Goal: Find specific page/section: Find specific page/section

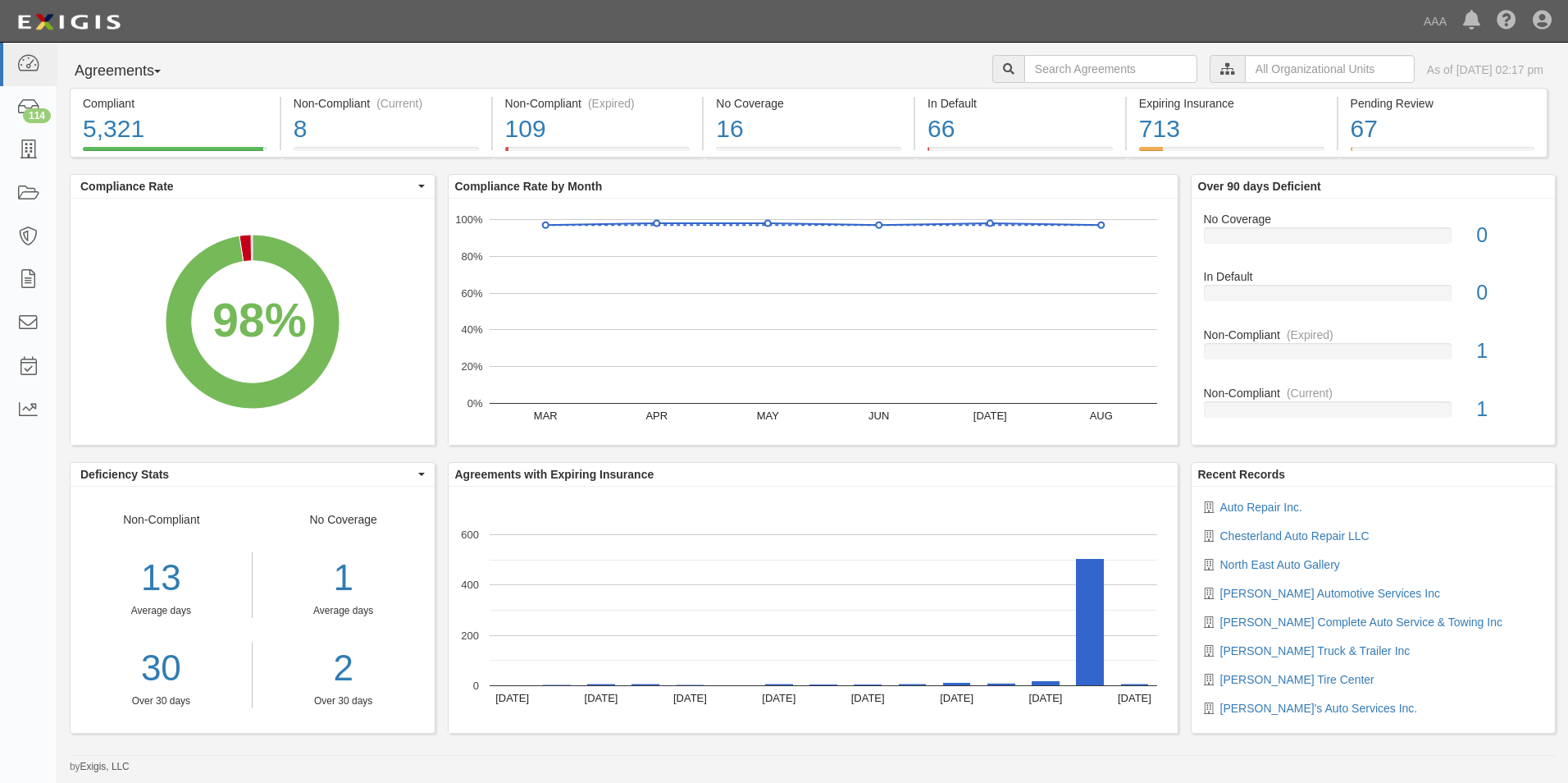
click at [149, 70] on button "Agreements" at bounding box center [131, 71] width 123 height 33
click at [113, 103] on link "Parties" at bounding box center [135, 105] width 129 height 22
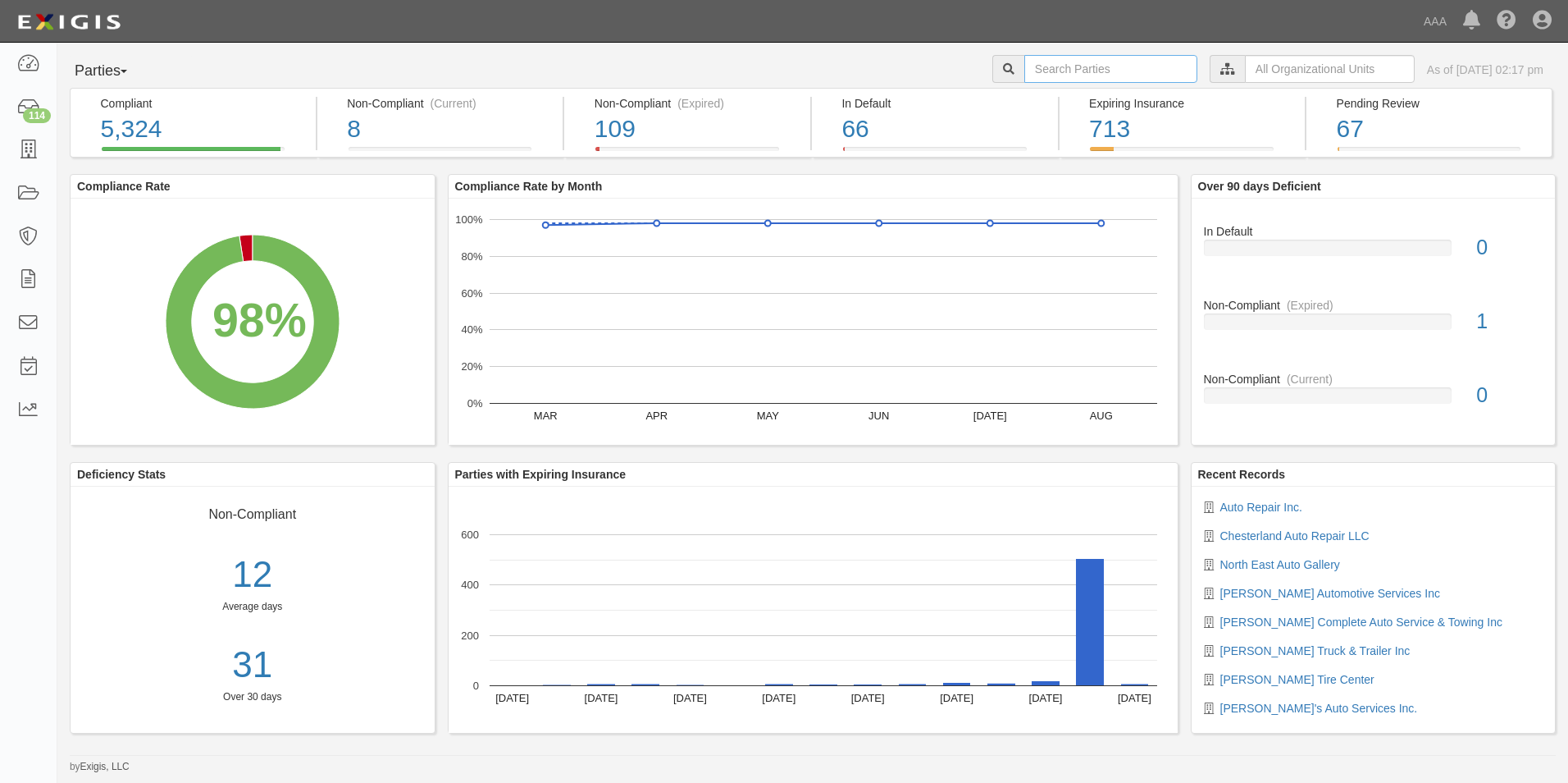
click at [1055, 58] on input "text" at bounding box center [1110, 69] width 173 height 28
type input "24917"
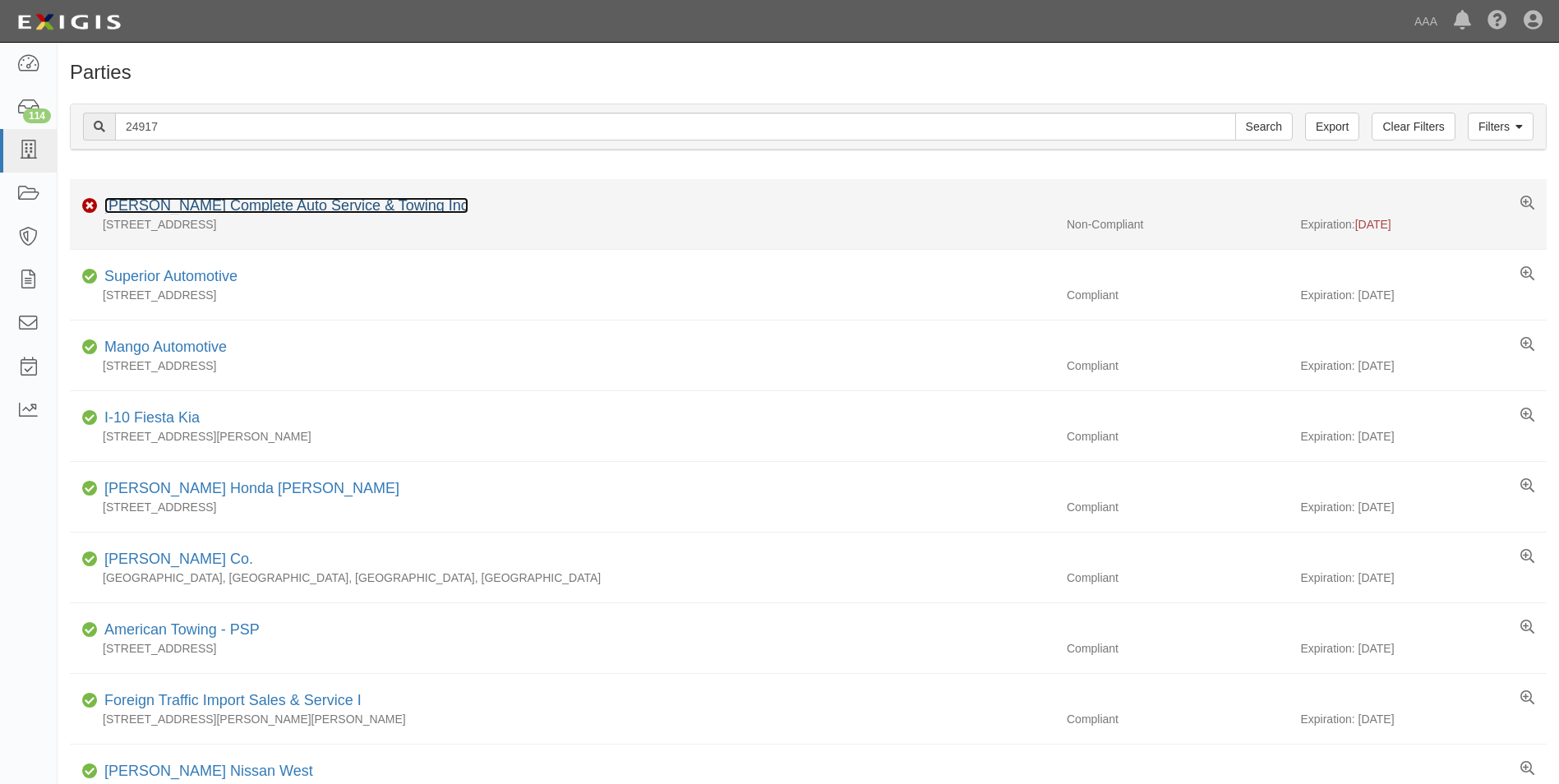
click at [212, 212] on link "[PERSON_NAME] Complete Auto Service & Towing Inc" at bounding box center [286, 205] width 364 height 17
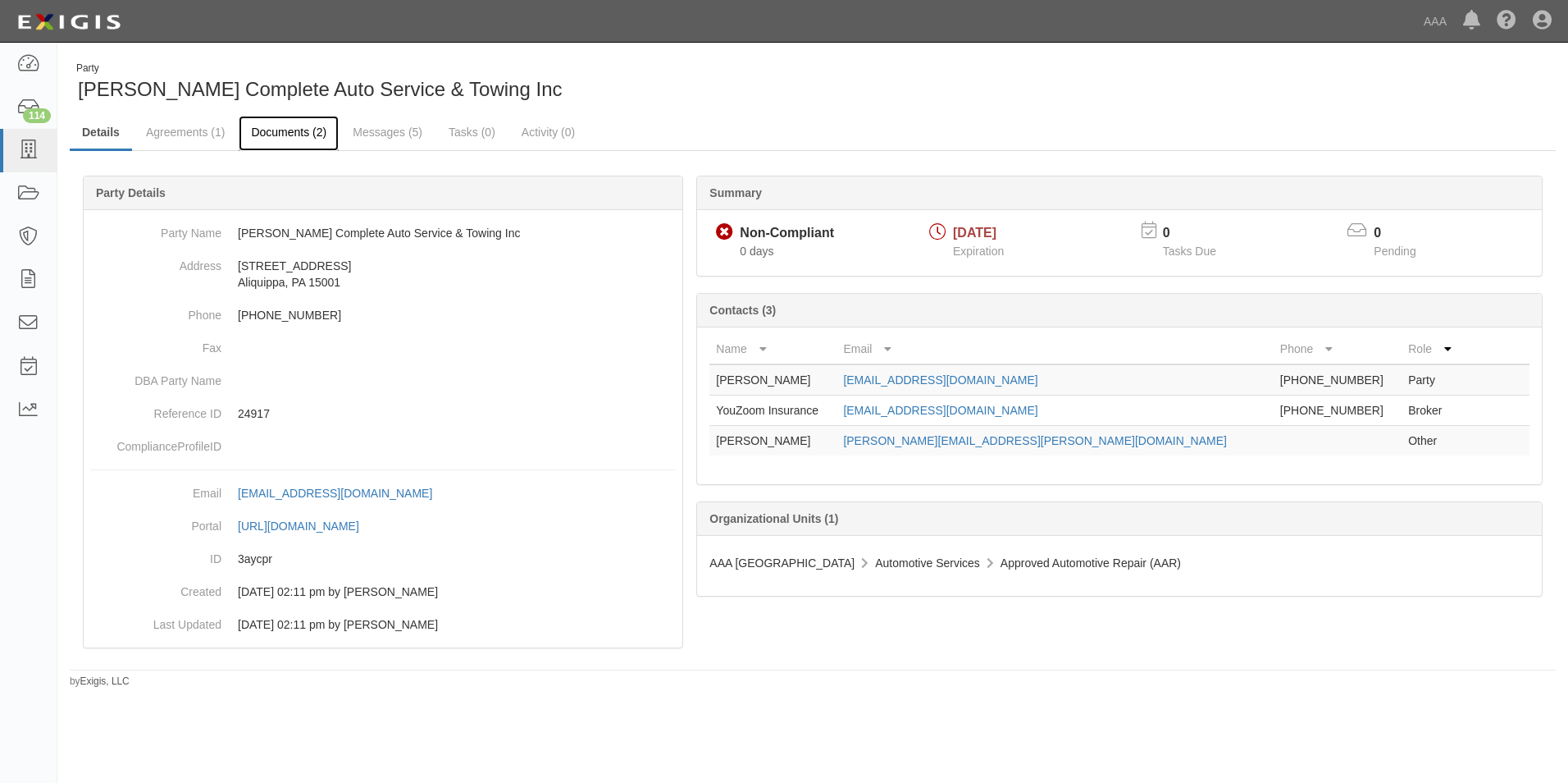
click at [277, 134] on link "Documents (2)" at bounding box center [288, 133] width 100 height 36
click at [291, 136] on link "Documents (2)" at bounding box center [288, 133] width 100 height 36
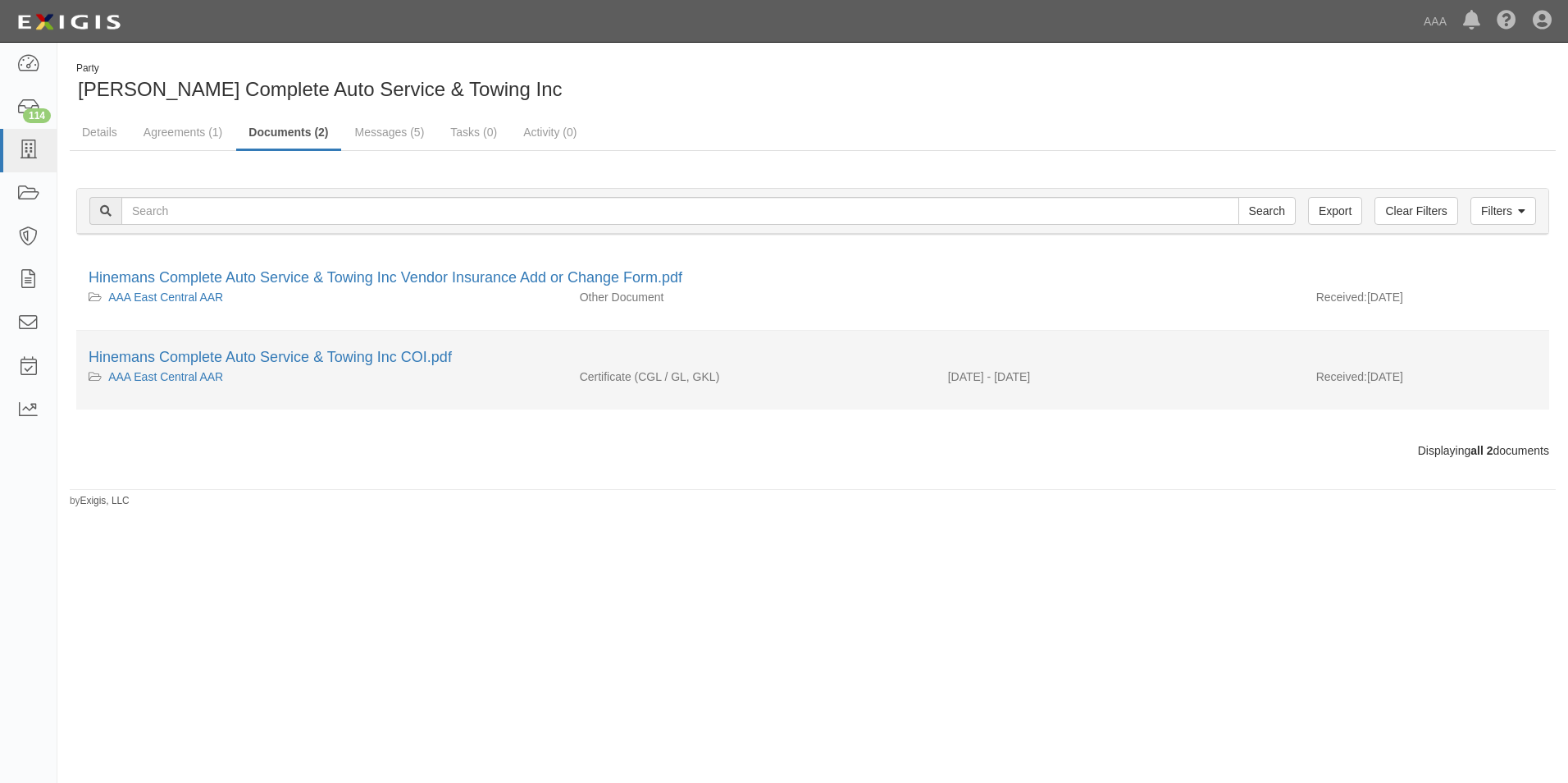
click at [320, 366] on div "Hinemans Complete Auto Service & Towing Inc COI.pdf" at bounding box center [812, 357] width 1448 height 22
click at [270, 355] on link "Hinemans Complete Auto Service & Towing Inc COI.pdf" at bounding box center [270, 356] width 363 height 17
click at [262, 359] on link "Hinemans Complete Auto Service & Towing Inc COI.pdf" at bounding box center [270, 356] width 363 height 17
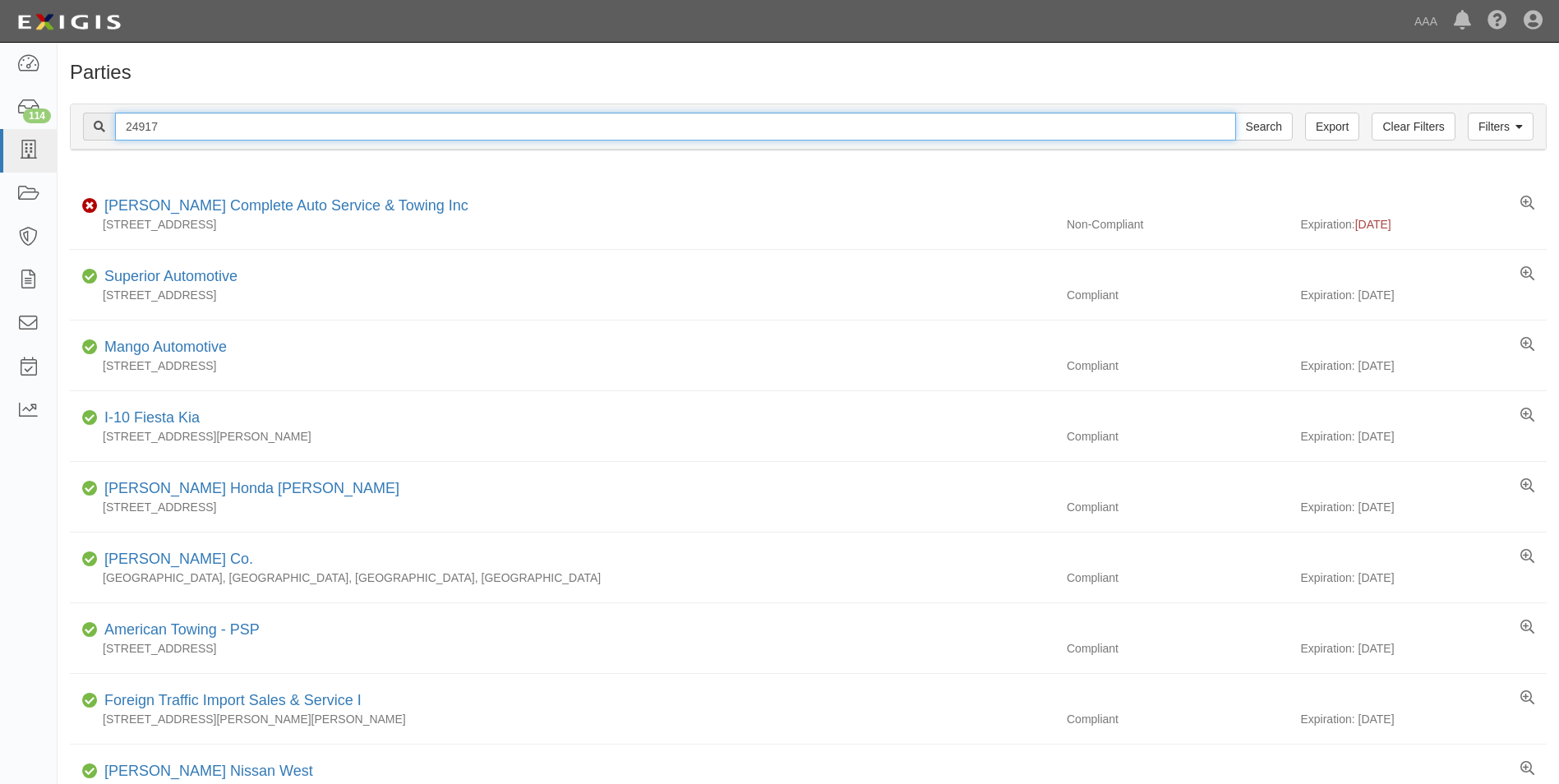
drag, startPoint x: 171, startPoint y: 127, endPoint x: 111, endPoint y: 121, distance: 60.3
click at [111, 121] on div "24917 Search" at bounding box center [688, 126] width 1210 height 28
type input "23289"
click at [1235, 112] on input "Search" at bounding box center [1264, 126] width 57 height 28
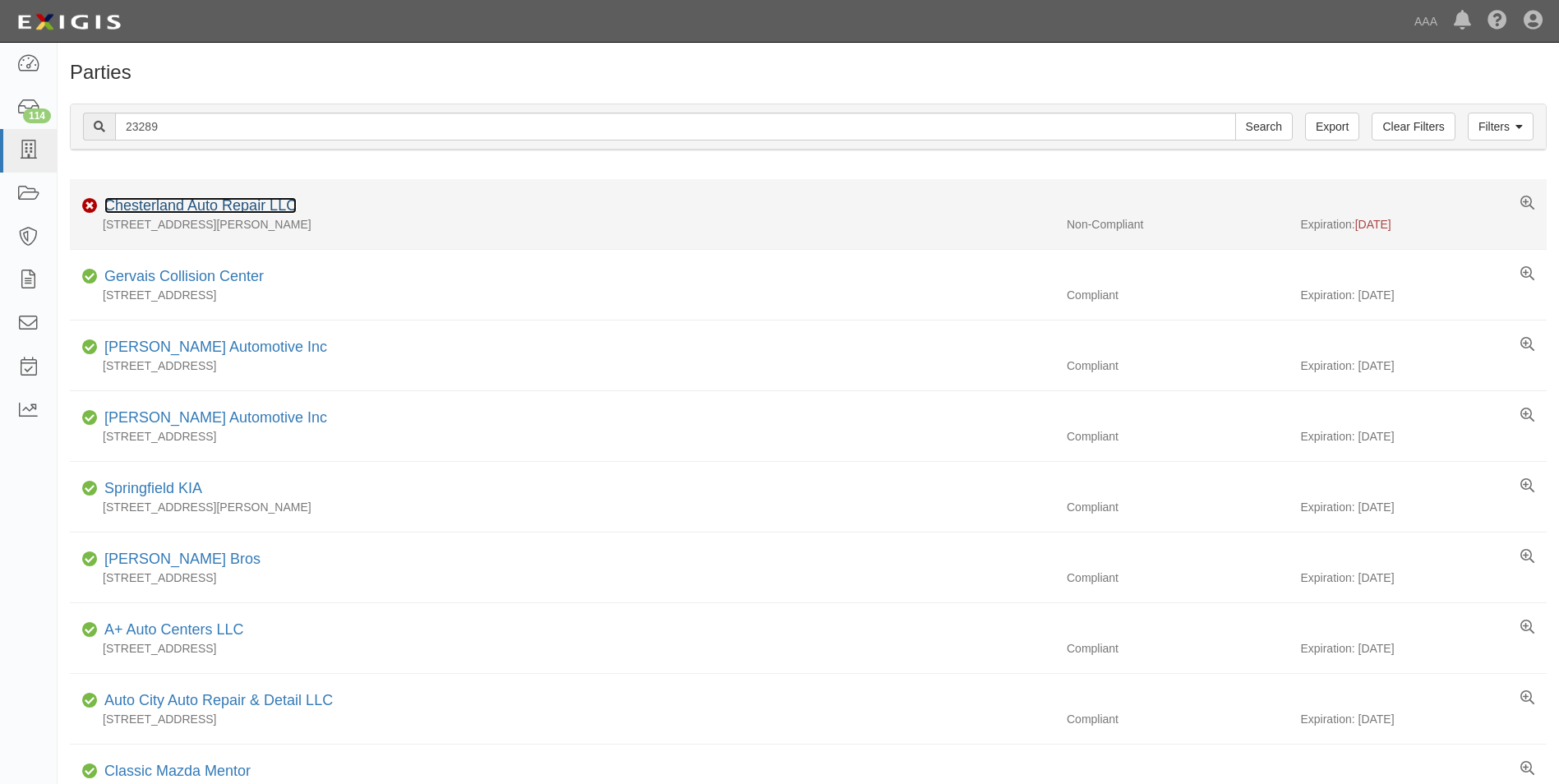
click at [212, 208] on link "Chesterland Auto Repair LLC" at bounding box center [200, 205] width 192 height 17
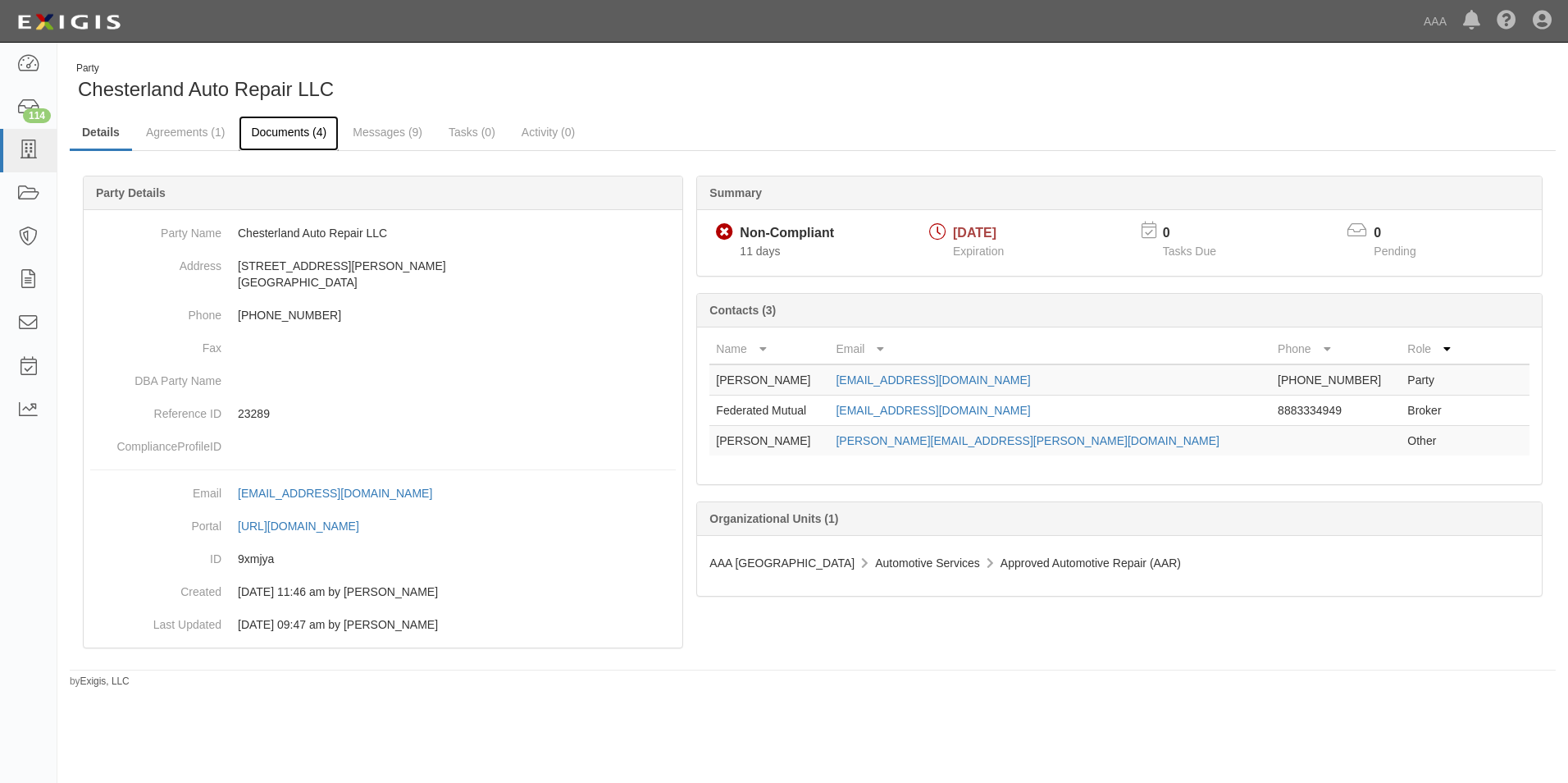
click at [289, 133] on link "Documents (4)" at bounding box center [288, 133] width 100 height 36
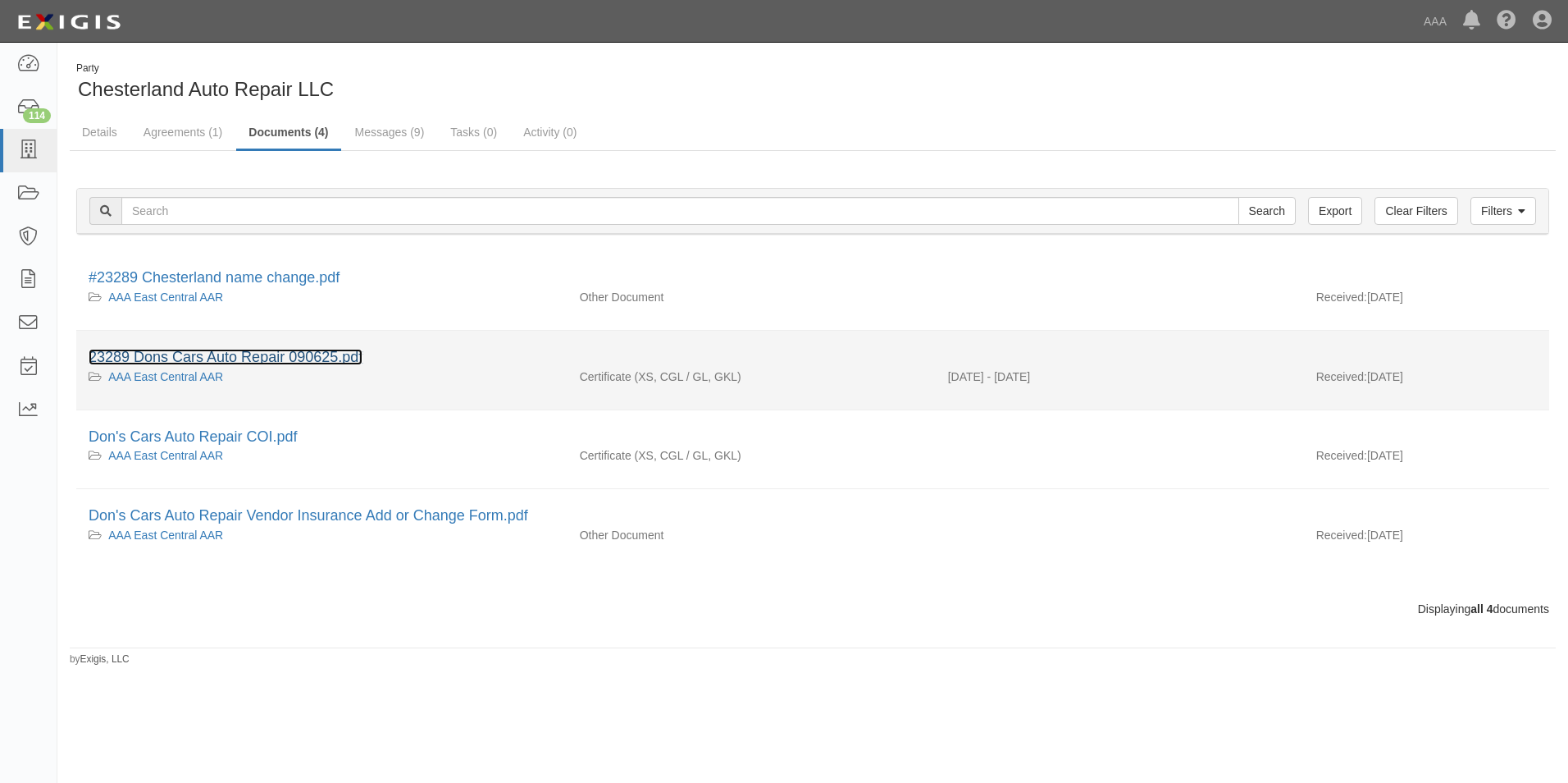
click at [218, 352] on link "23289 Dons Cars Auto Repair 090625.pdf" at bounding box center [225, 356] width 274 height 17
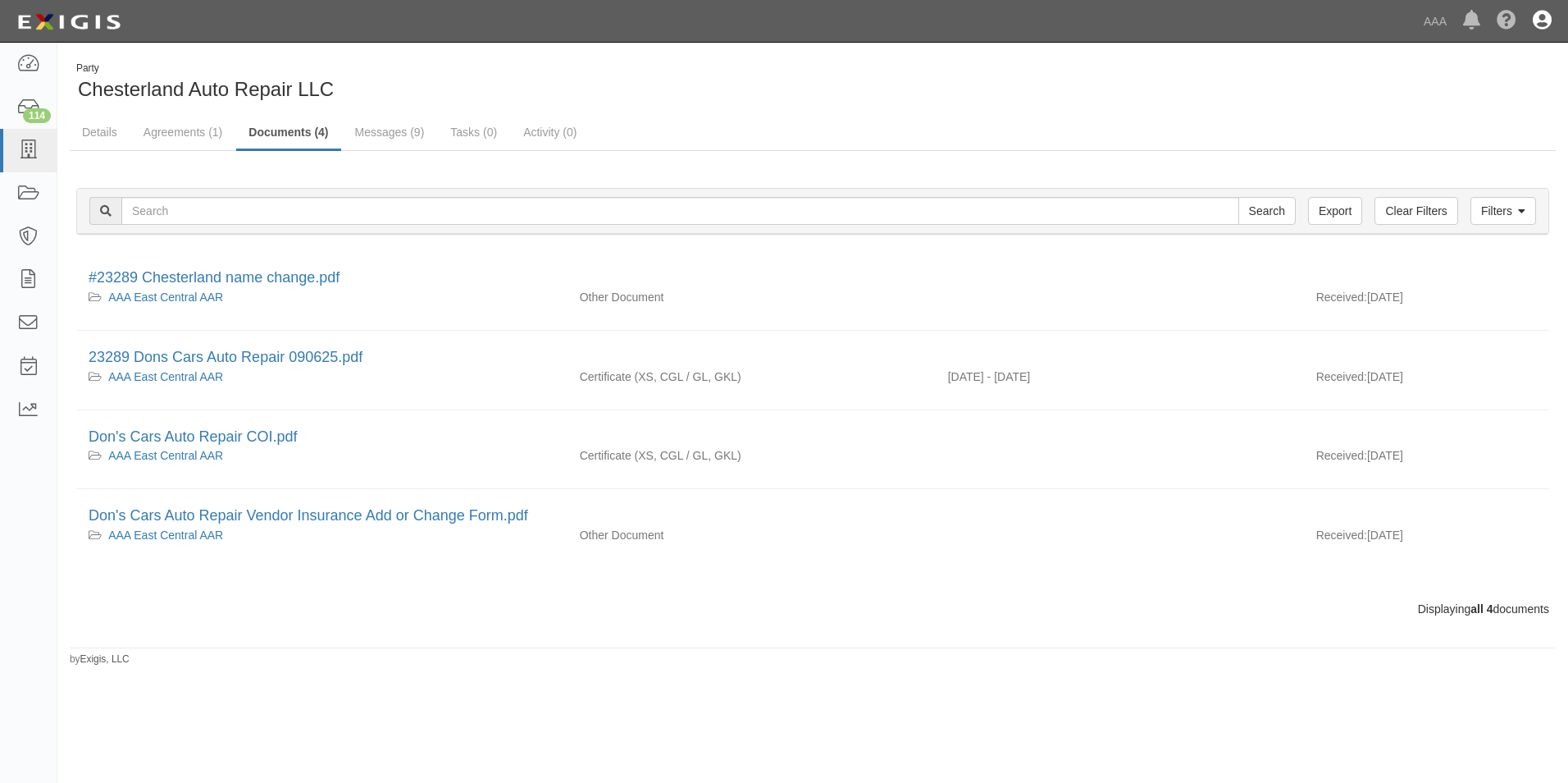
click at [1547, 18] on icon at bounding box center [1543, 21] width 19 height 20
click at [1452, 90] on link "Sign Out" at bounding box center [1494, 96] width 129 height 33
